Goal: Information Seeking & Learning: Compare options

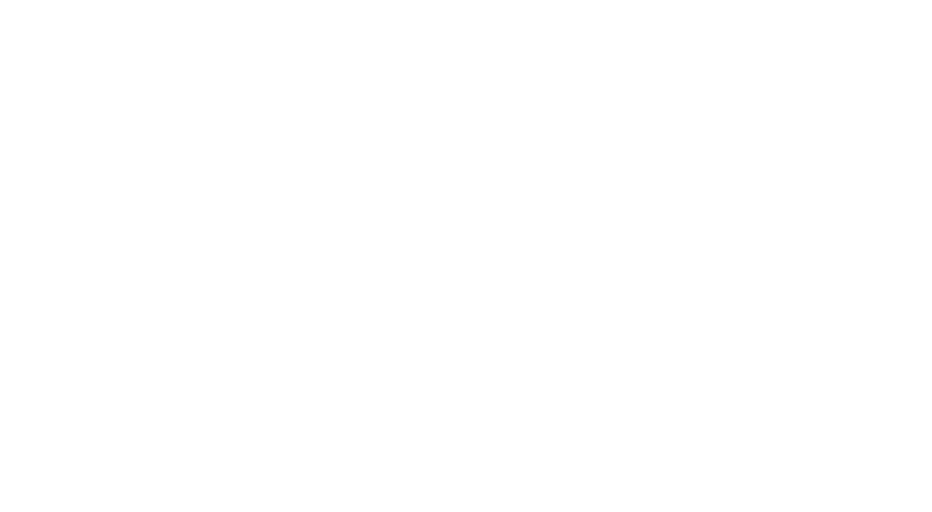
select select "Song"
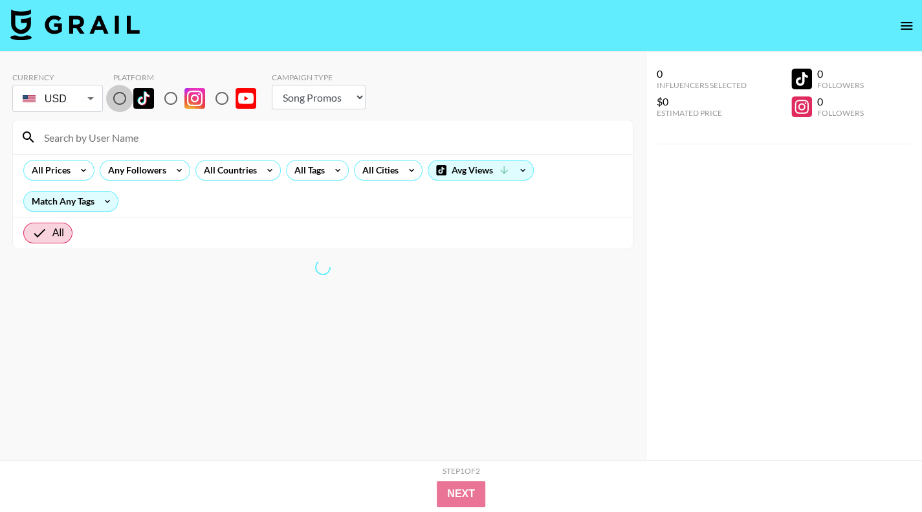
click at [125, 98] on input "radio" at bounding box center [119, 98] width 27 height 27
radio input "true"
click at [224, 171] on div "All Countries" at bounding box center [227, 169] width 63 height 19
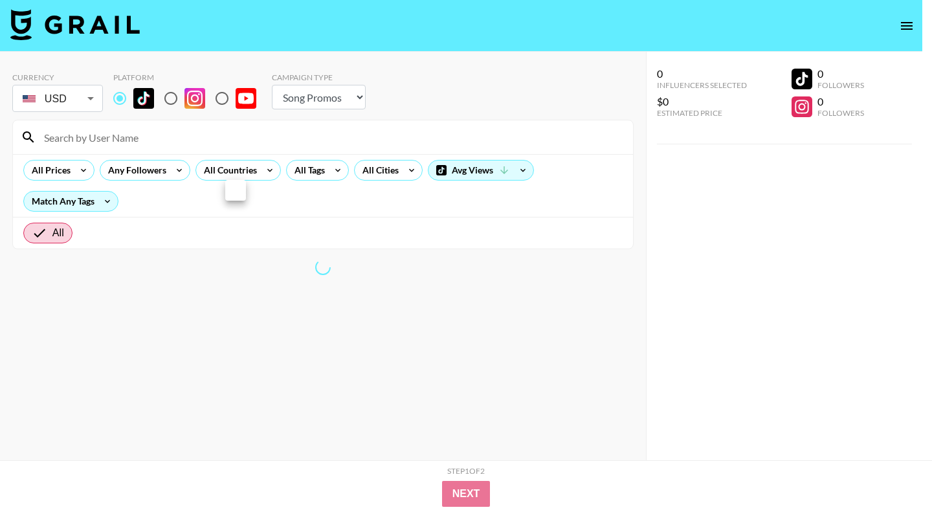
click at [320, 94] on div at bounding box center [466, 256] width 932 height 512
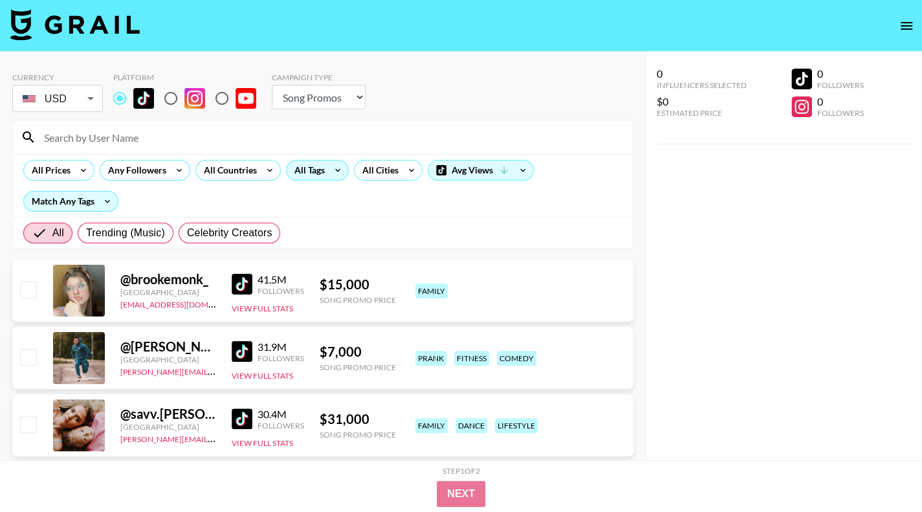
click at [328, 173] on icon at bounding box center [337, 169] width 21 height 19
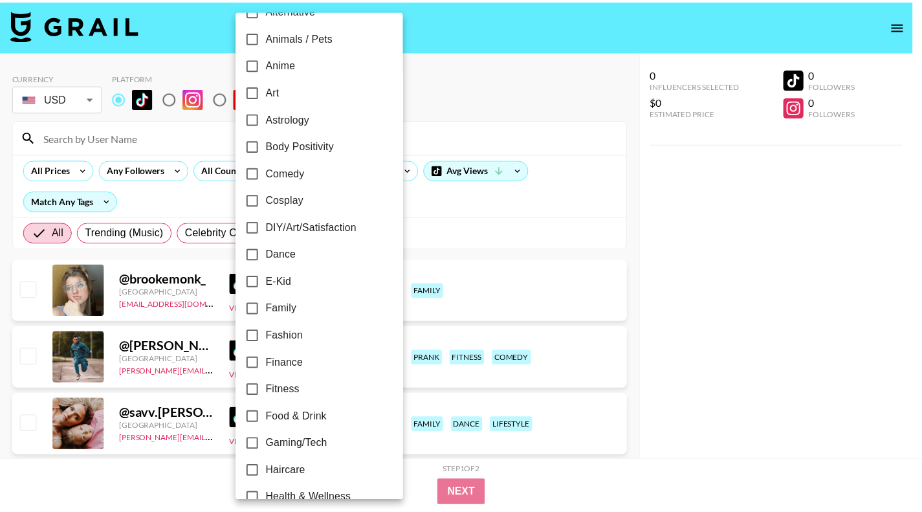
scroll to position [194, 0]
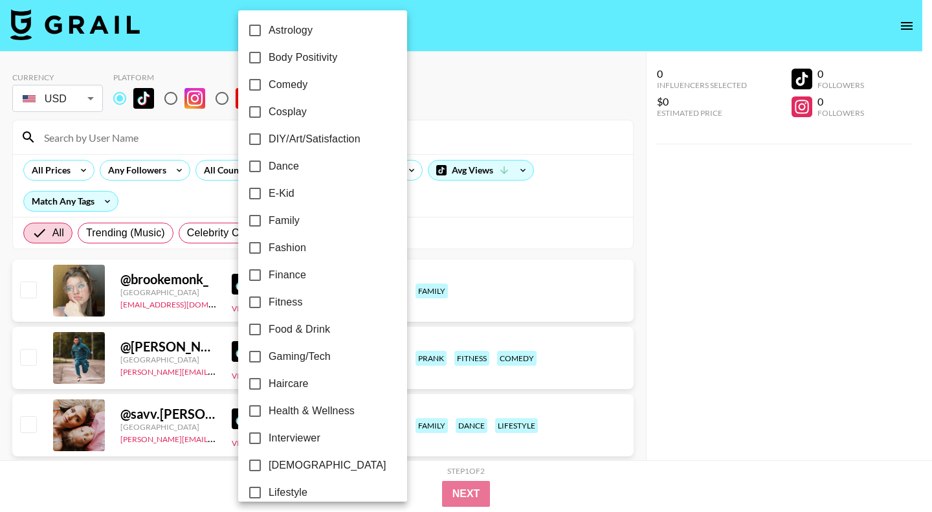
click at [284, 307] on span "Fitness" at bounding box center [285, 302] width 34 height 16
click at [268, 307] on input "Fitness" at bounding box center [254, 302] width 27 height 27
checkbox input "true"
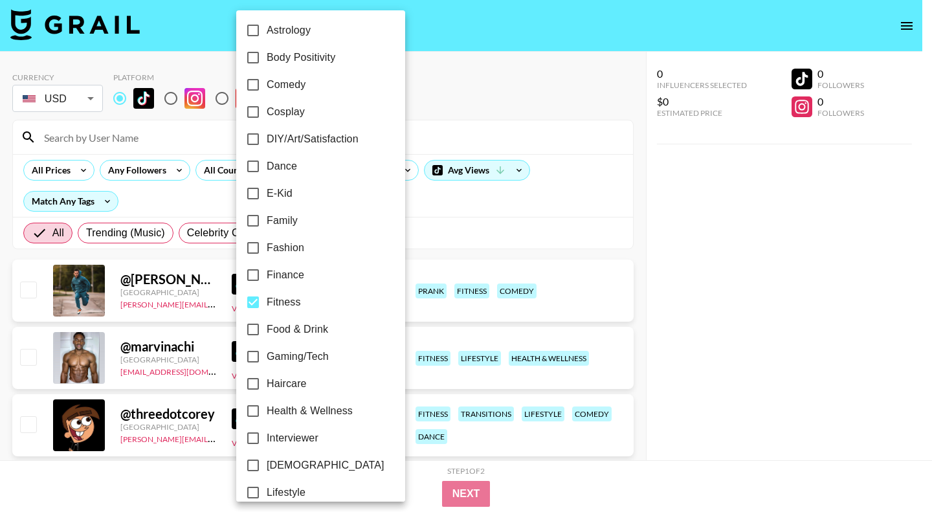
click at [728, 344] on div at bounding box center [466, 256] width 932 height 512
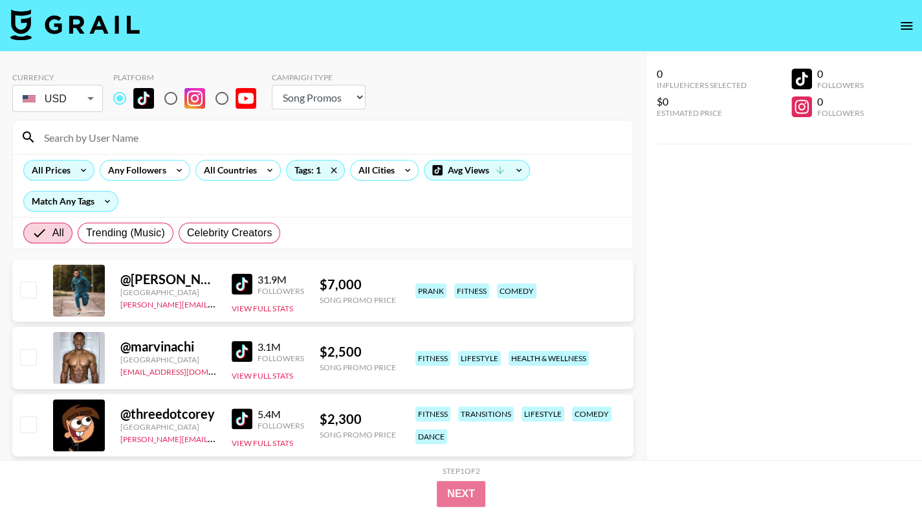
click at [58, 175] on div "All Prices" at bounding box center [48, 169] width 49 height 19
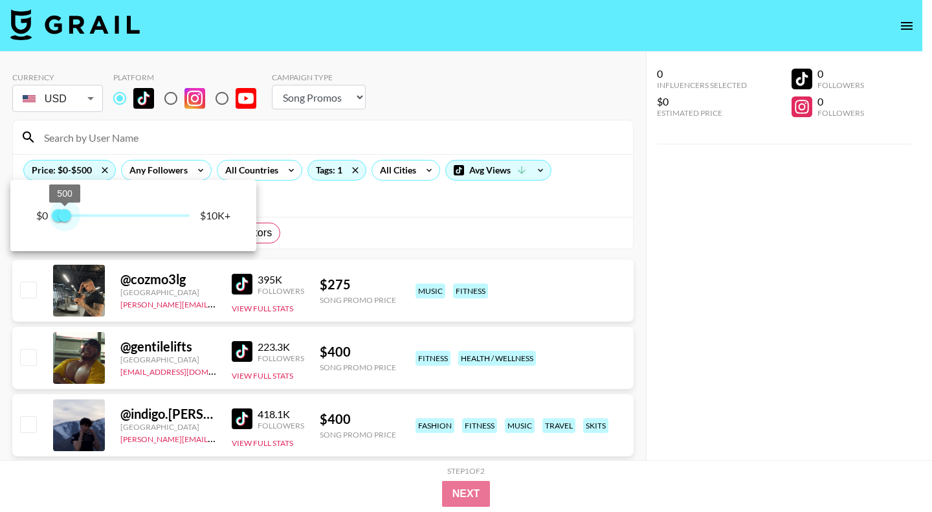
type input "500"
drag, startPoint x: 187, startPoint y: 215, endPoint x: 67, endPoint y: 214, distance: 120.3
click at [67, 214] on span "500" at bounding box center [64, 215] width 13 height 13
click at [724, 301] on div at bounding box center [466, 256] width 932 height 512
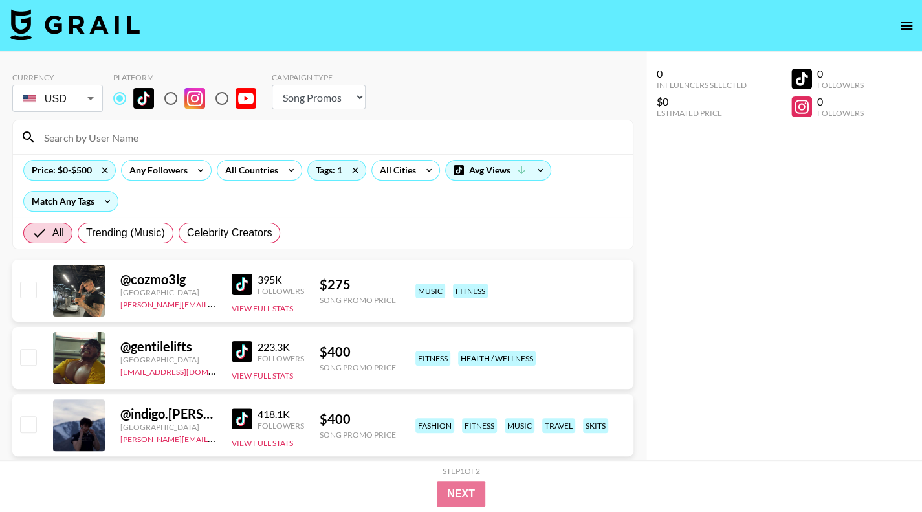
click at [246, 351] on img at bounding box center [242, 351] width 21 height 21
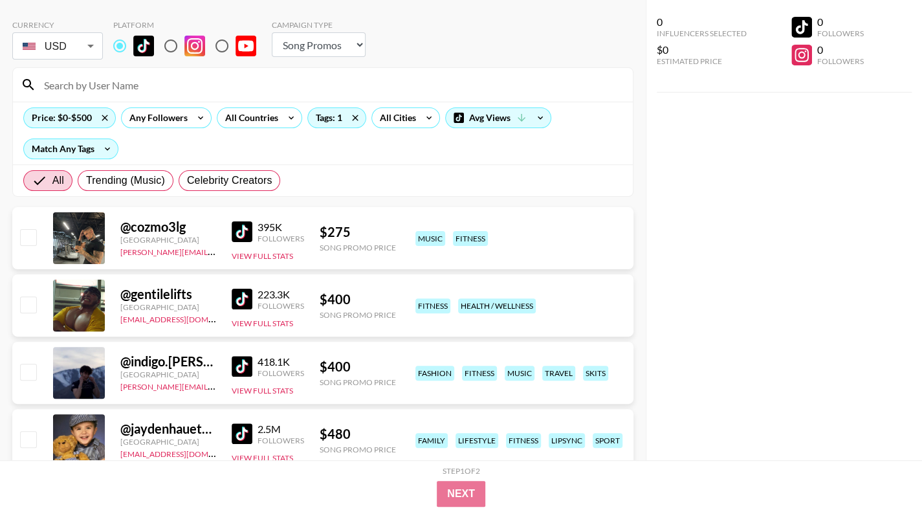
scroll to position [65, 0]
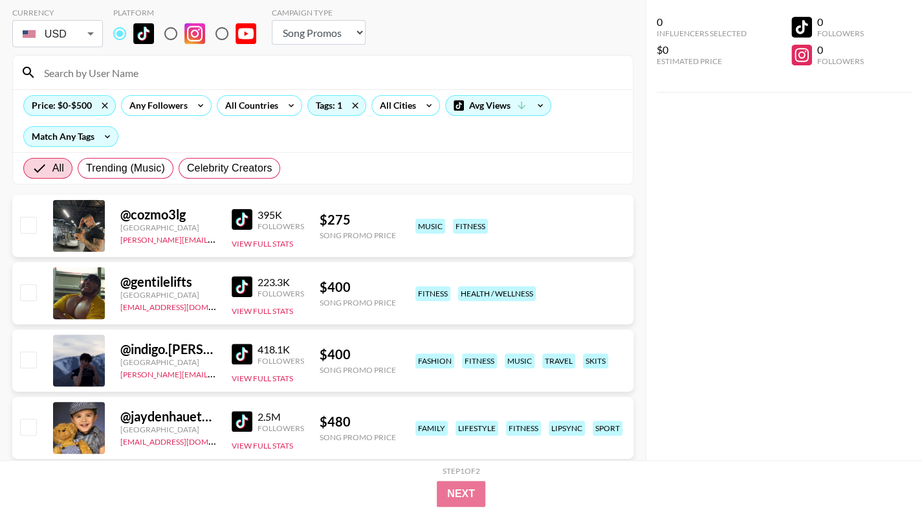
click at [243, 356] on img at bounding box center [242, 354] width 21 height 21
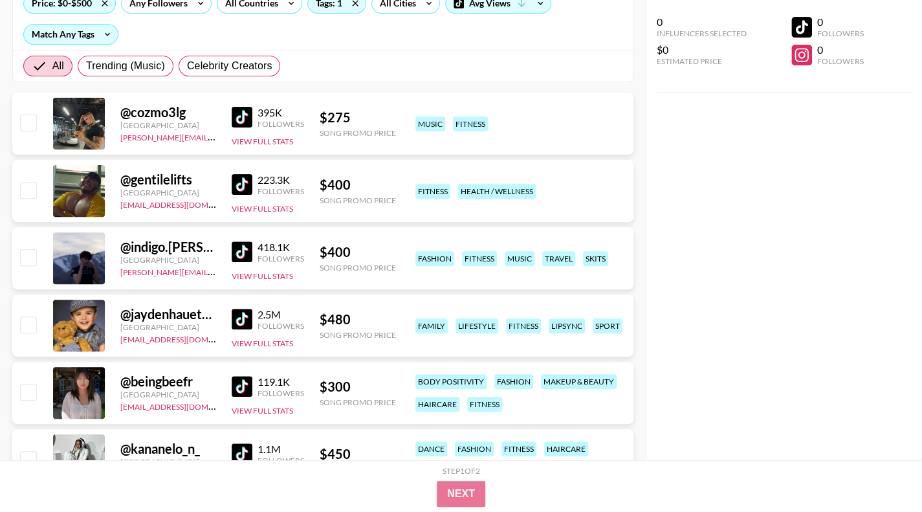
scroll to position [194, 0]
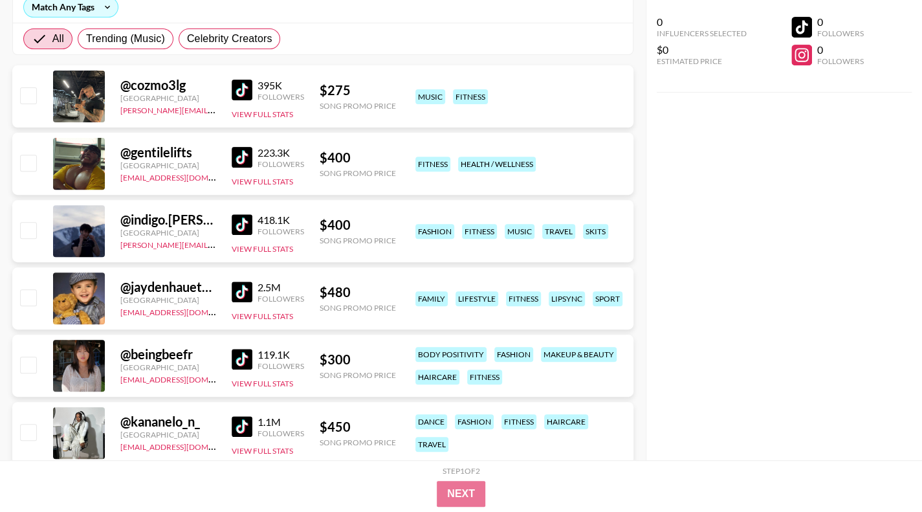
click at [245, 356] on img at bounding box center [242, 359] width 21 height 21
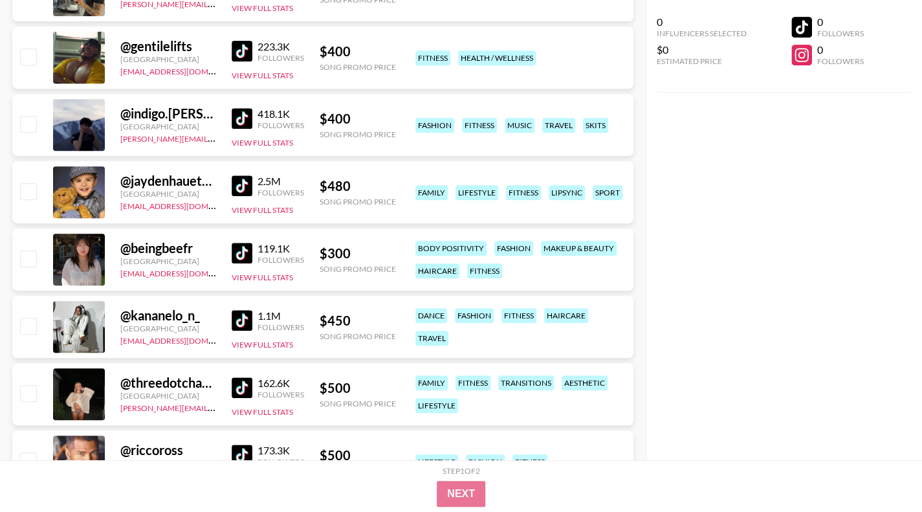
scroll to position [323, 0]
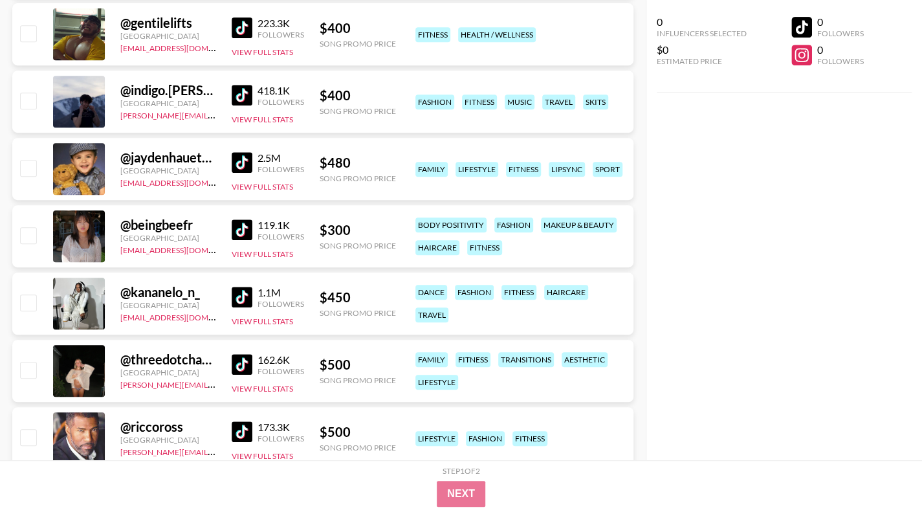
click at [245, 162] on img at bounding box center [242, 162] width 21 height 21
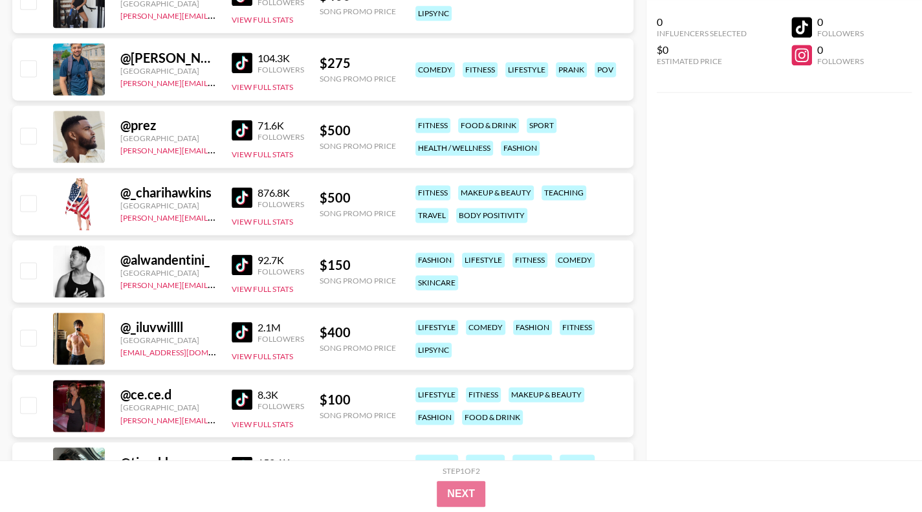
scroll to position [1035, 0]
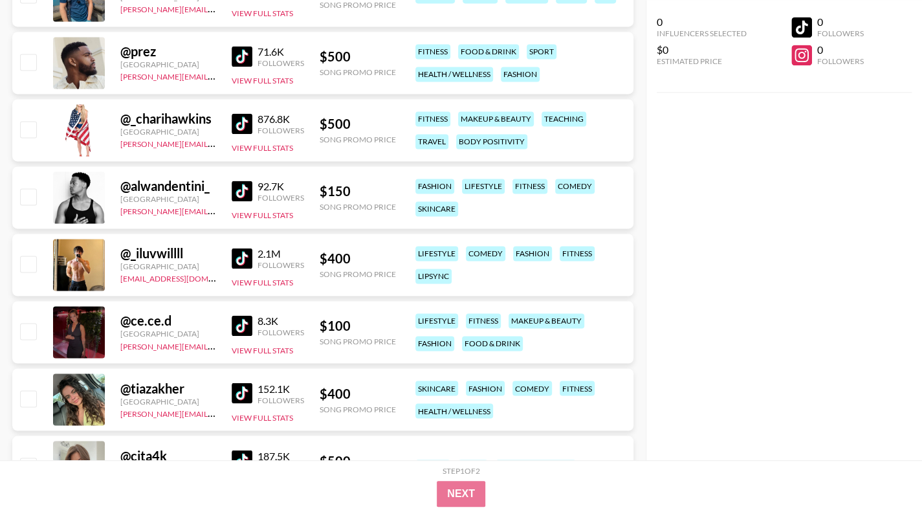
click at [246, 260] on img at bounding box center [242, 258] width 21 height 21
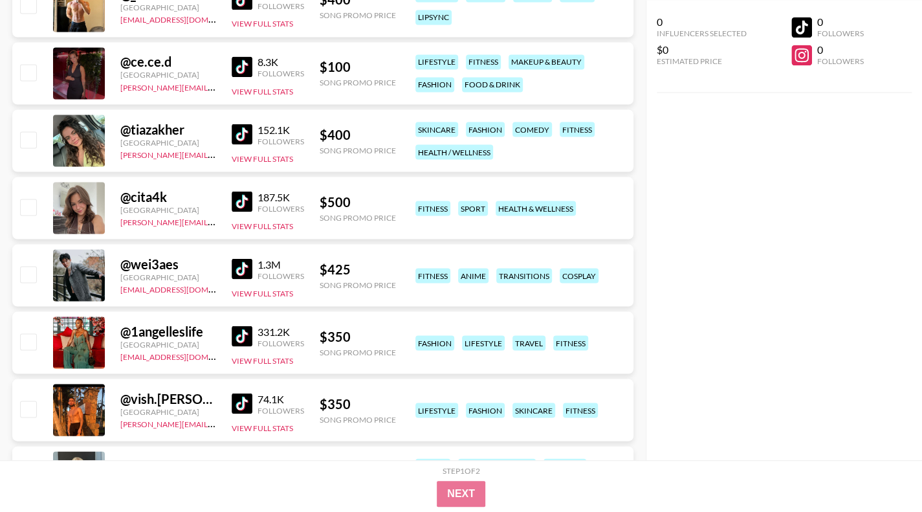
scroll to position [1423, 0]
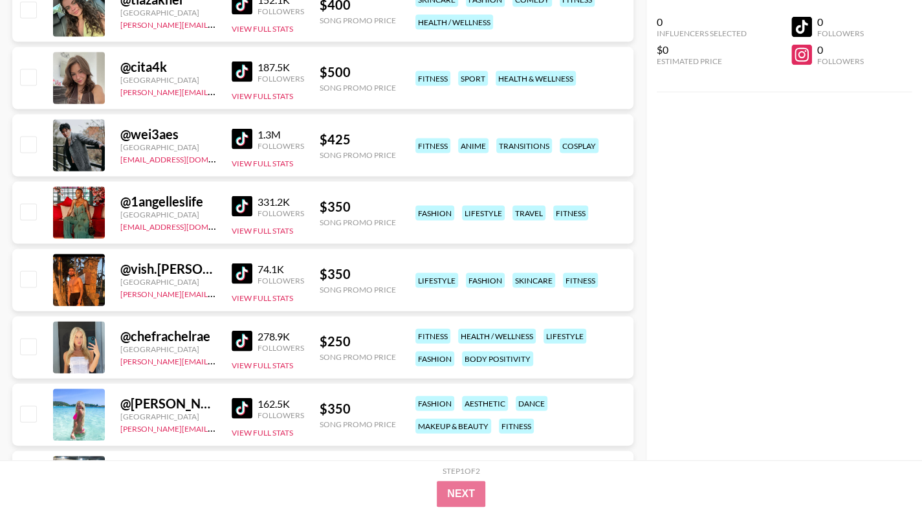
click at [245, 345] on img at bounding box center [242, 341] width 21 height 21
click at [239, 410] on img at bounding box center [242, 408] width 21 height 21
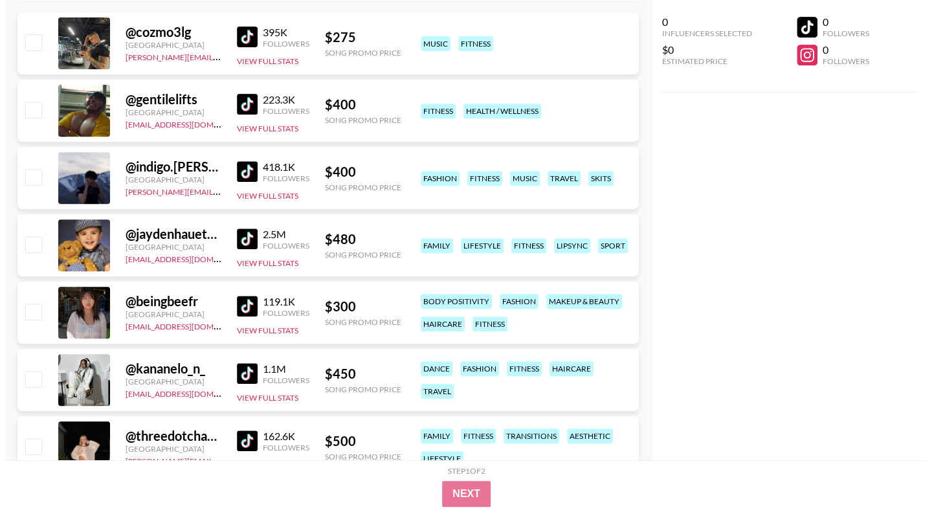
scroll to position [0, 0]
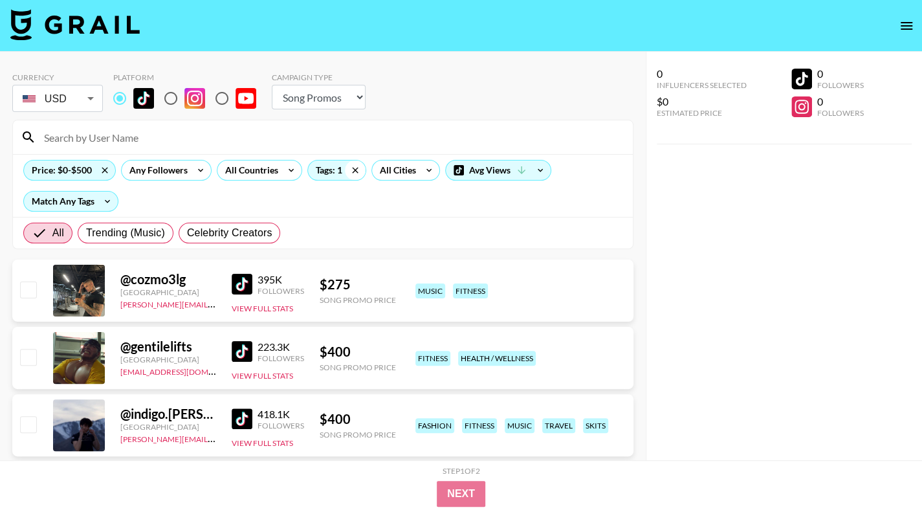
click at [356, 165] on icon at bounding box center [355, 169] width 21 height 19
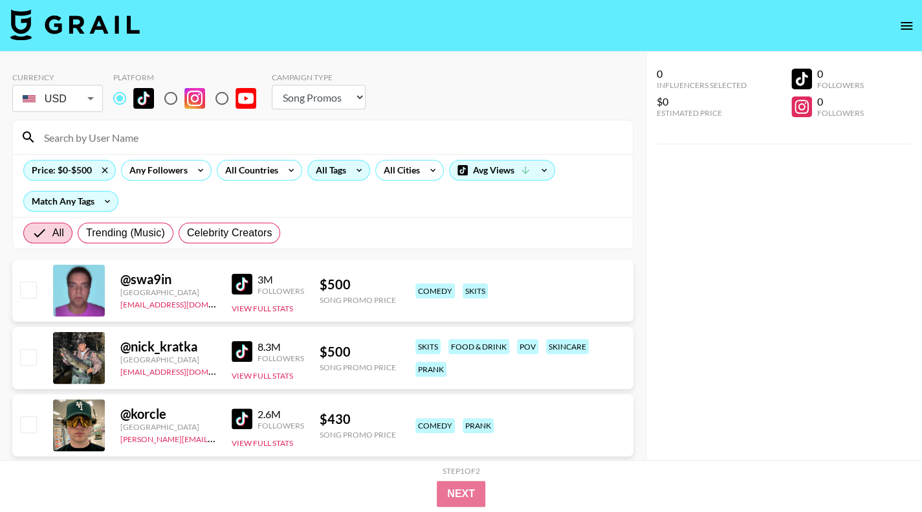
click at [361, 170] on icon at bounding box center [359, 169] width 21 height 19
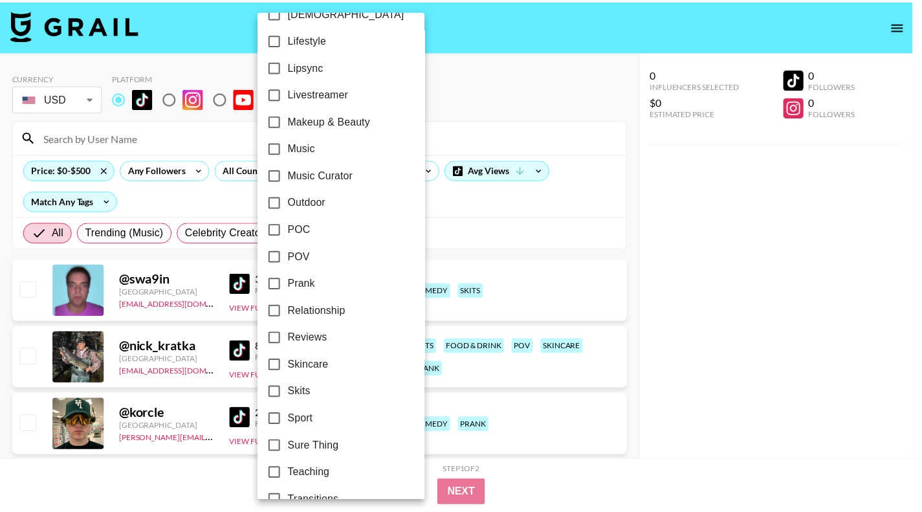
scroll to position [712, 0]
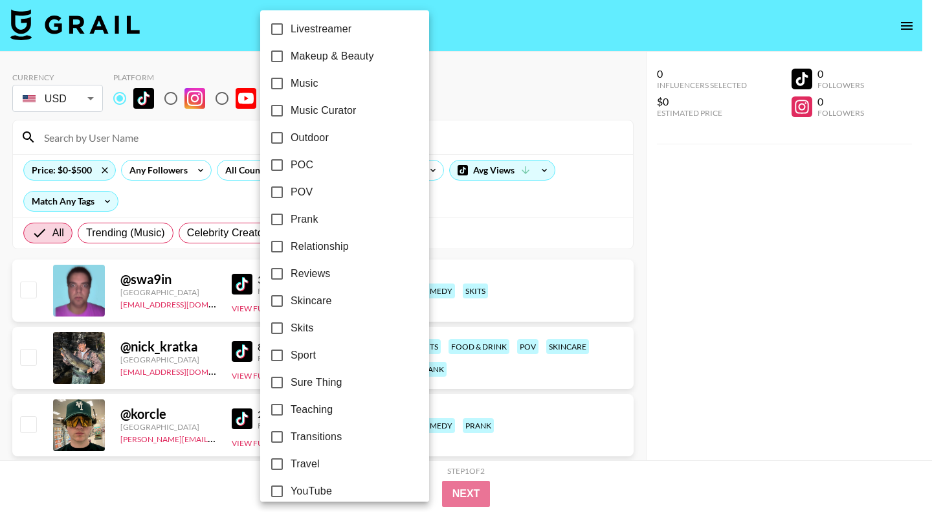
click at [292, 360] on span "Sport" at bounding box center [302, 355] width 25 height 16
click at [290, 360] on input "Sport" at bounding box center [276, 355] width 27 height 27
checkbox input "true"
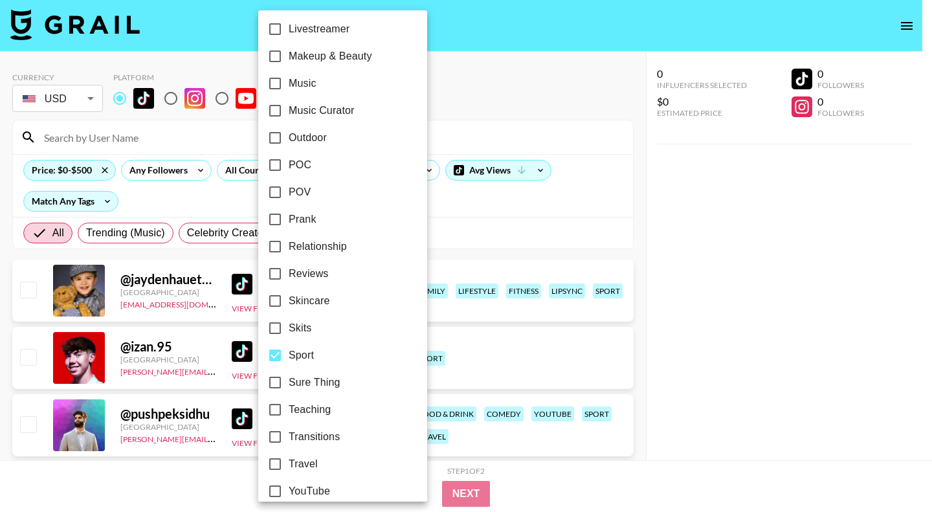
click at [609, 448] on div at bounding box center [466, 256] width 932 height 512
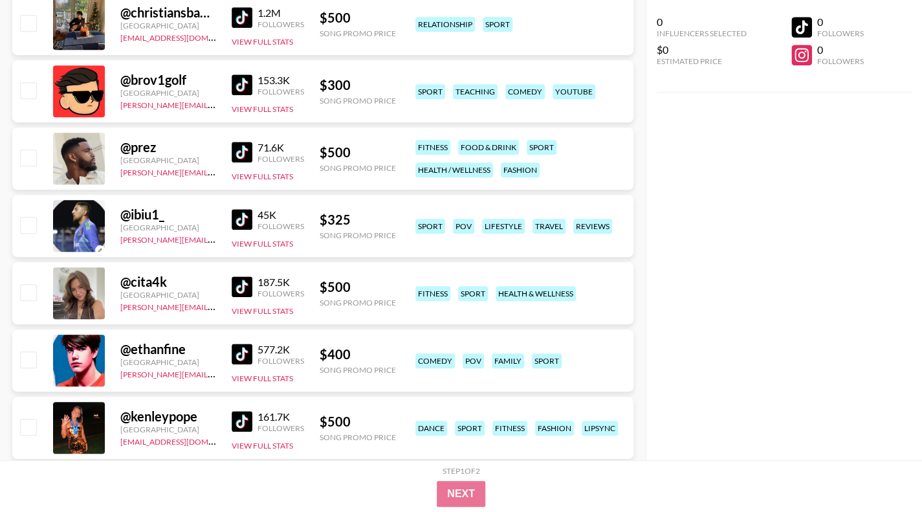
scroll to position [582, 0]
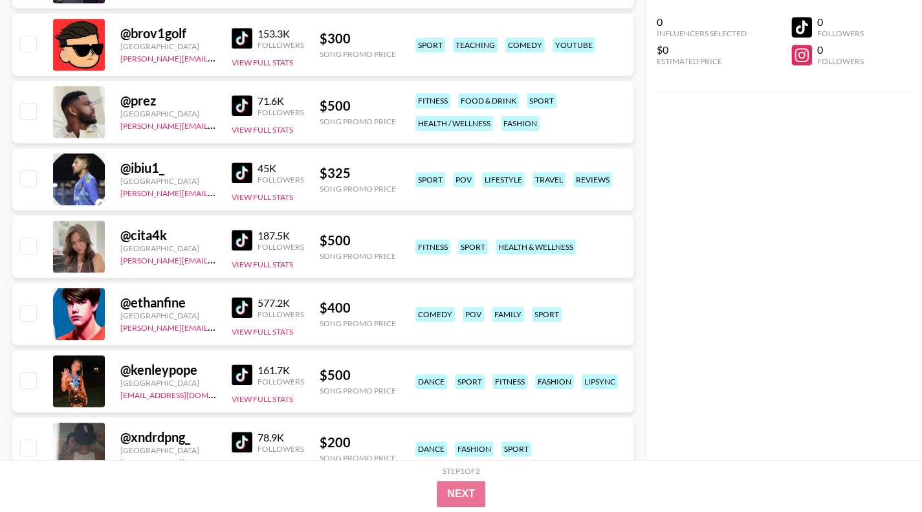
click at [239, 168] on img at bounding box center [242, 172] width 21 height 21
click at [236, 309] on img at bounding box center [242, 307] width 21 height 21
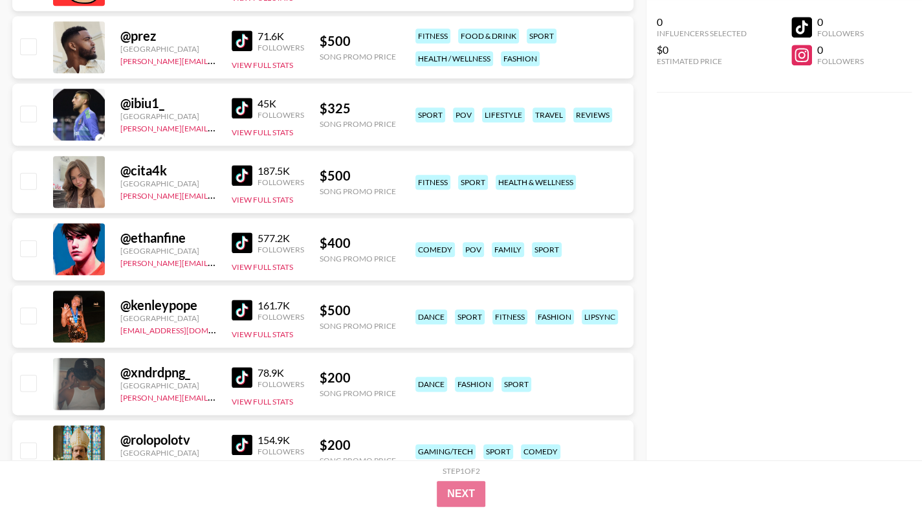
scroll to position [776, 0]
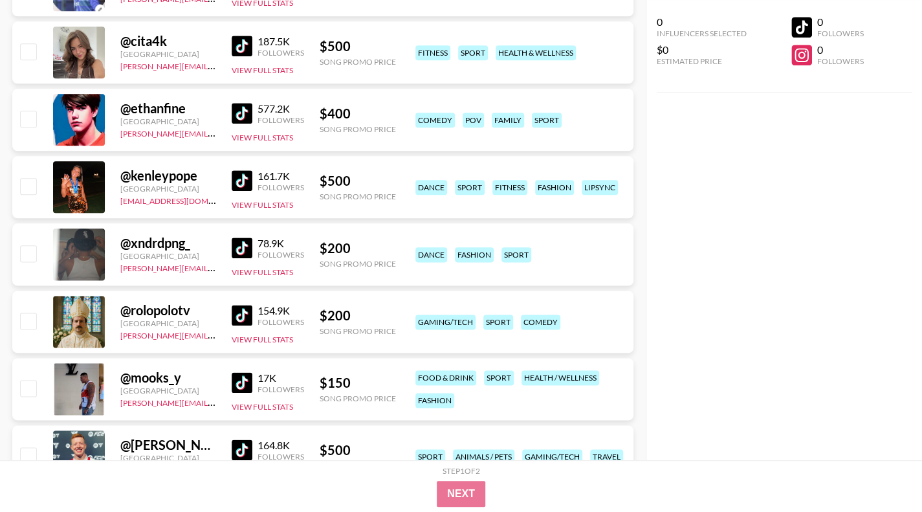
click at [243, 386] on img at bounding box center [242, 382] width 21 height 21
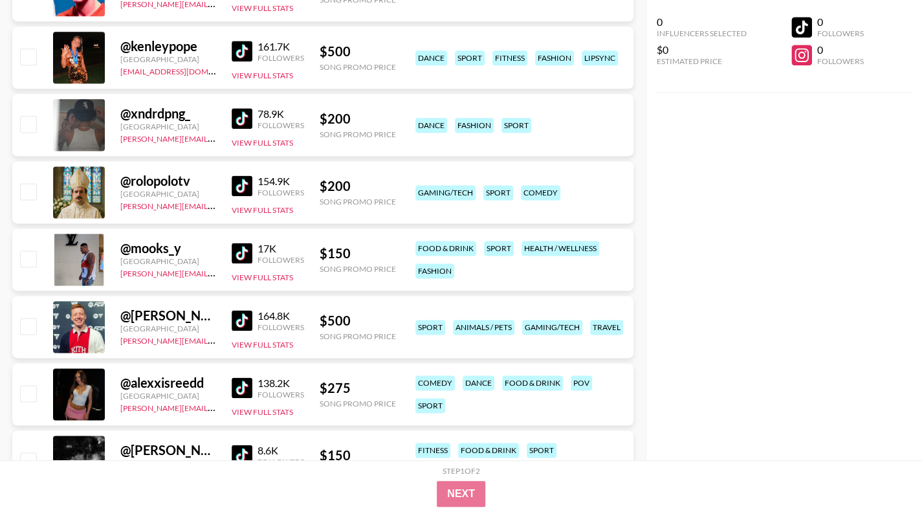
scroll to position [1035, 0]
